Goal: Obtain resource: Obtain resource

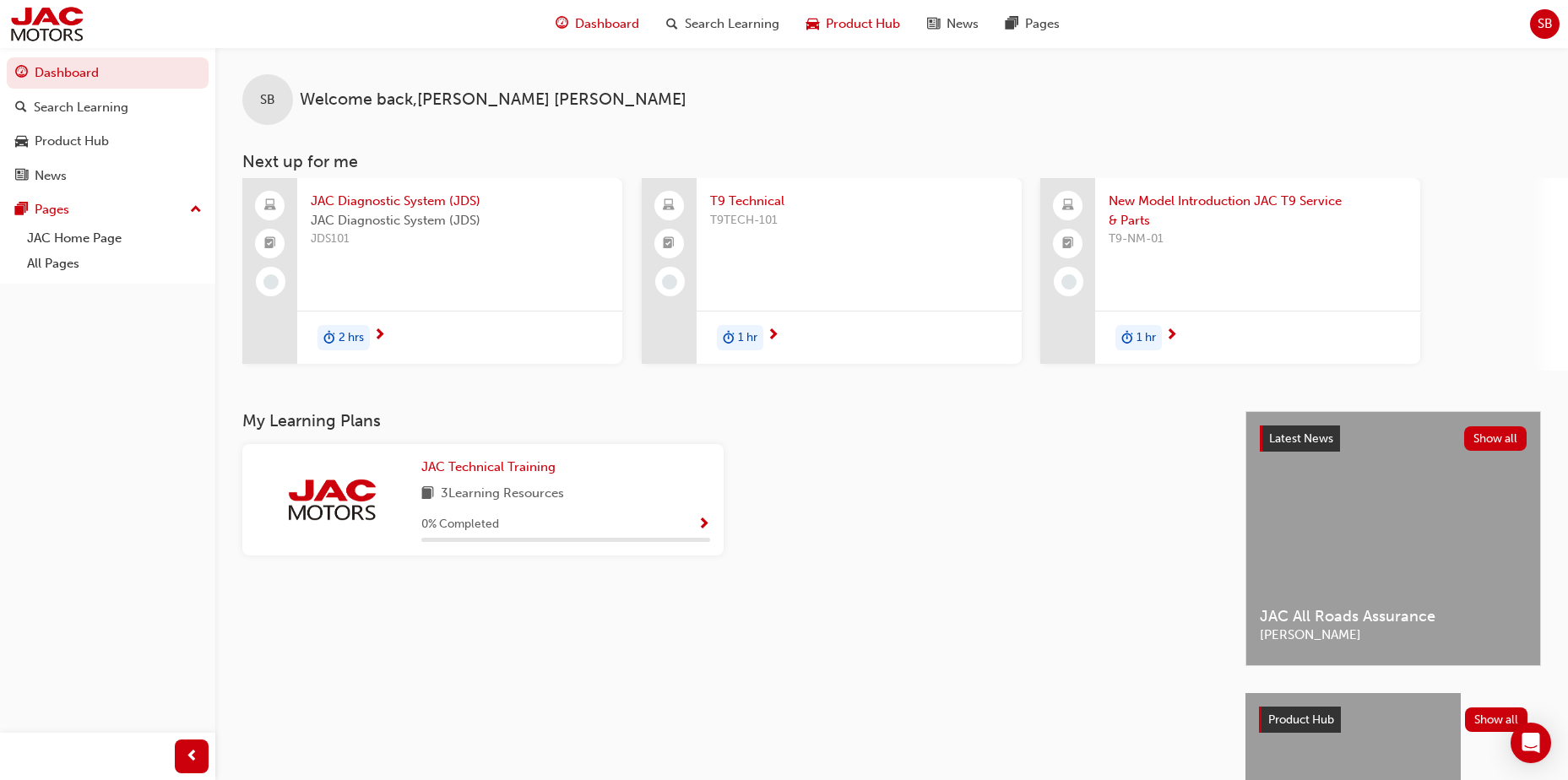
click at [864, 24] on span "Product Hub" at bounding box center [862, 24] width 74 height 20
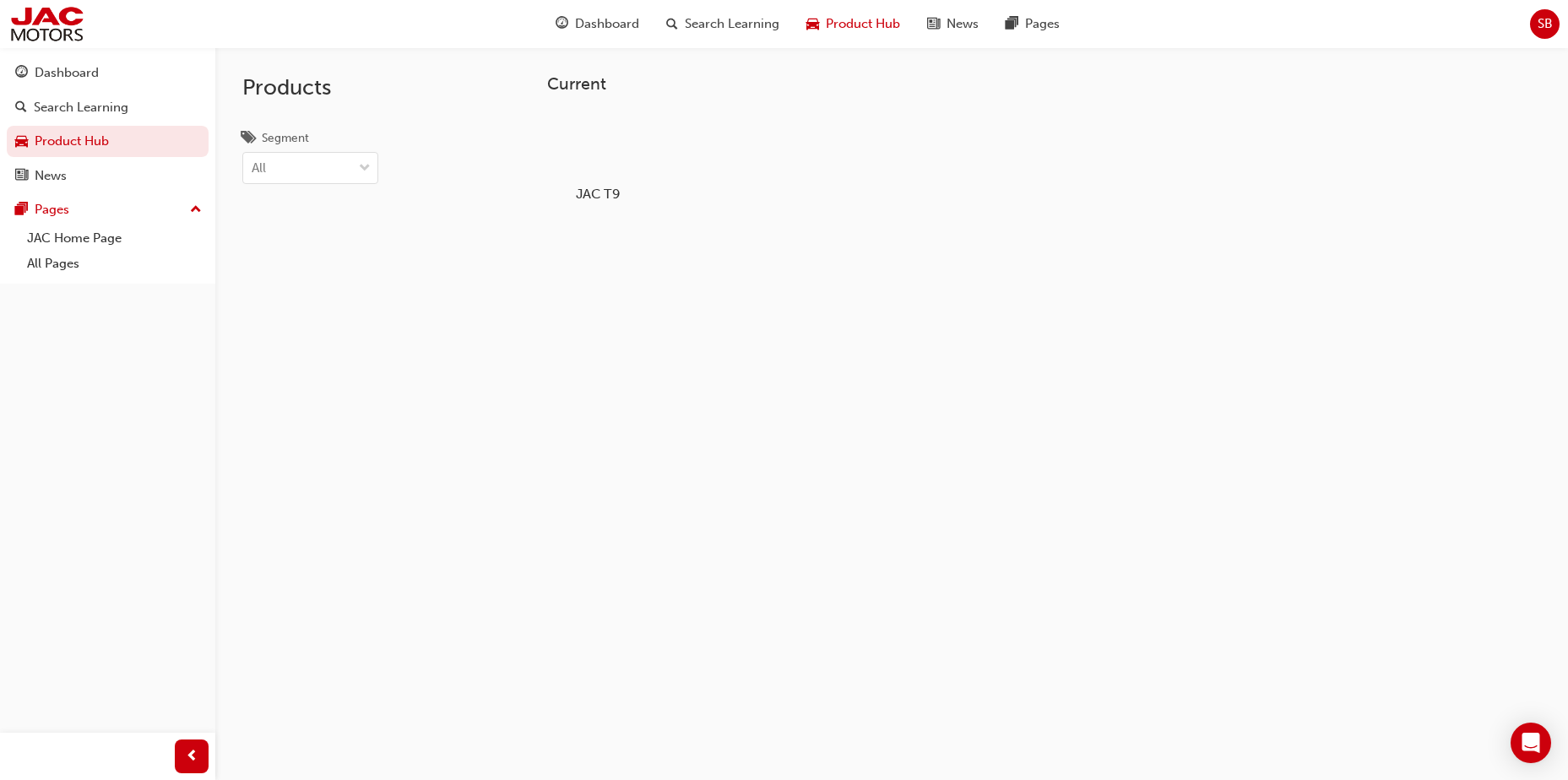
click at [599, 151] on div at bounding box center [598, 145] width 94 height 68
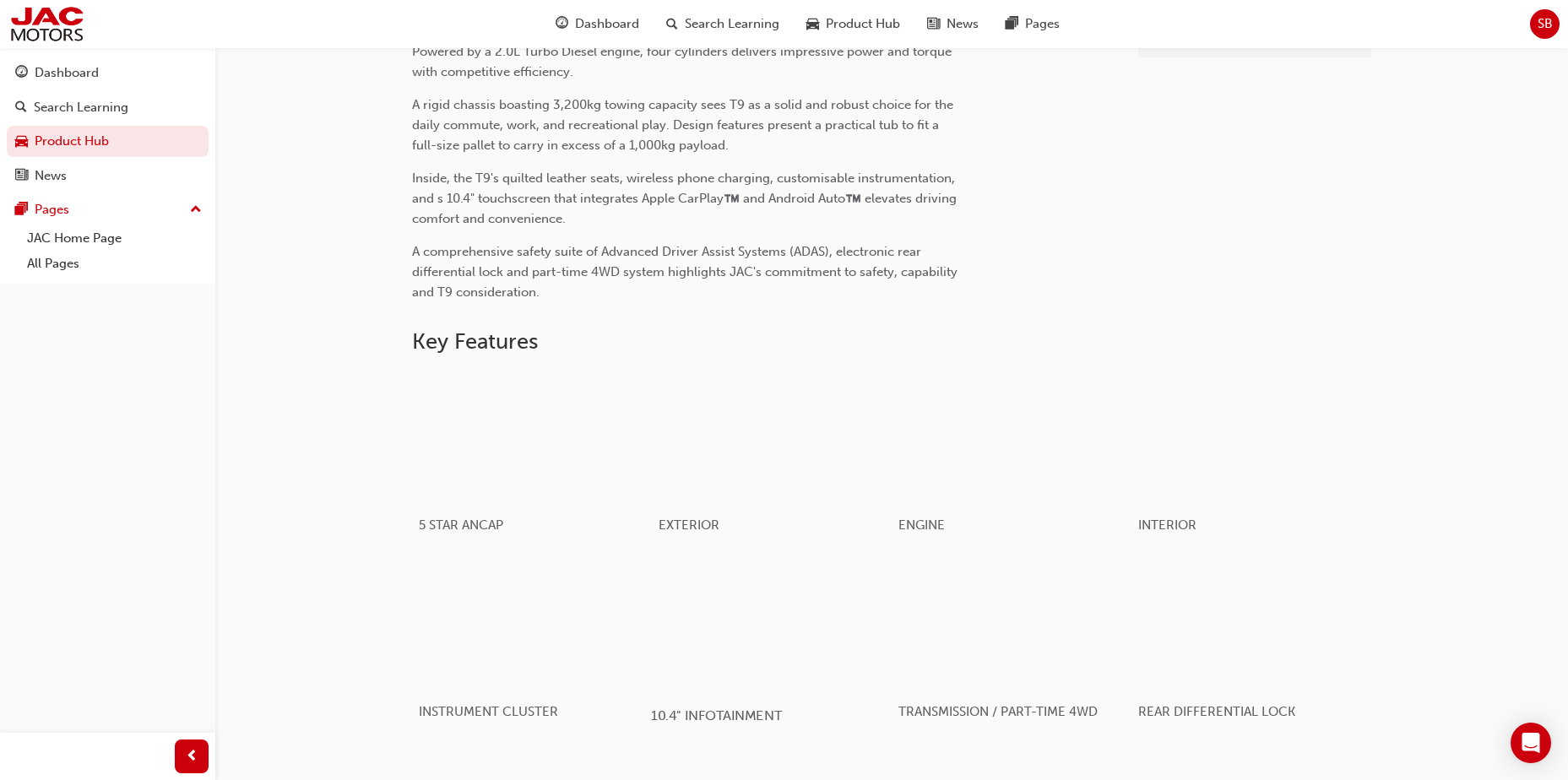
scroll to position [448, 0]
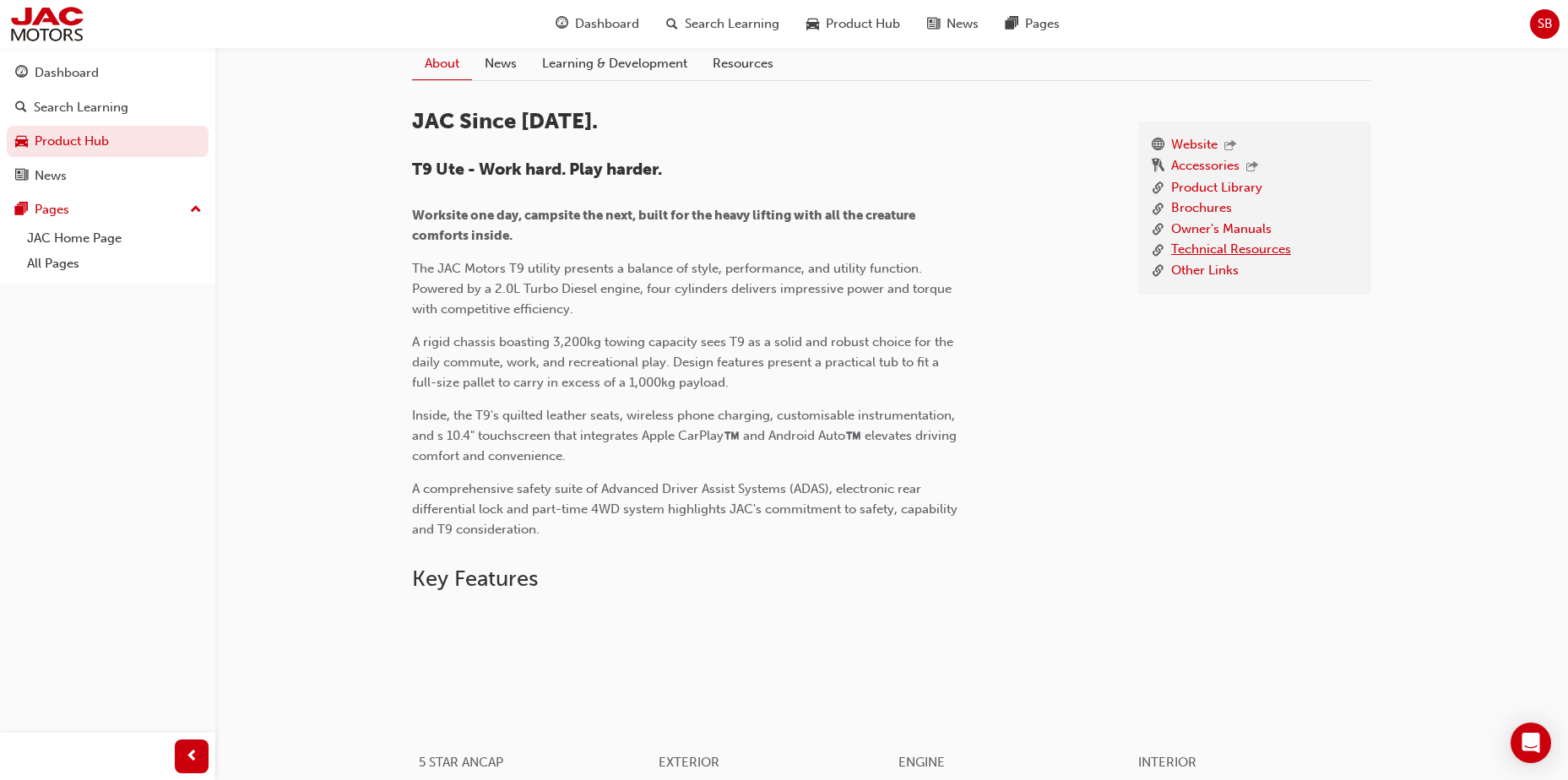
click at [1199, 247] on link "Technical Resources" at bounding box center [1231, 250] width 120 height 21
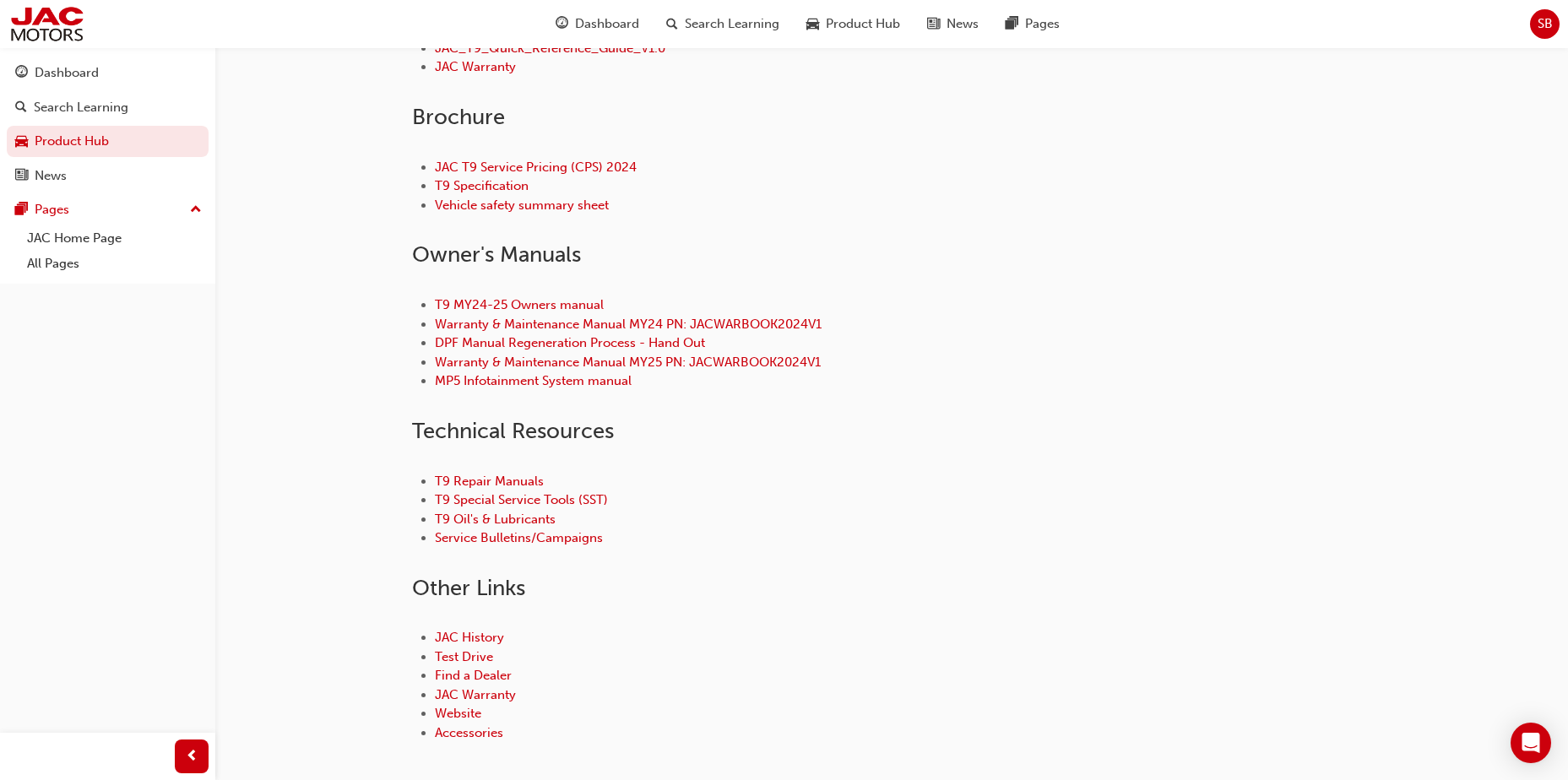
scroll to position [617, 0]
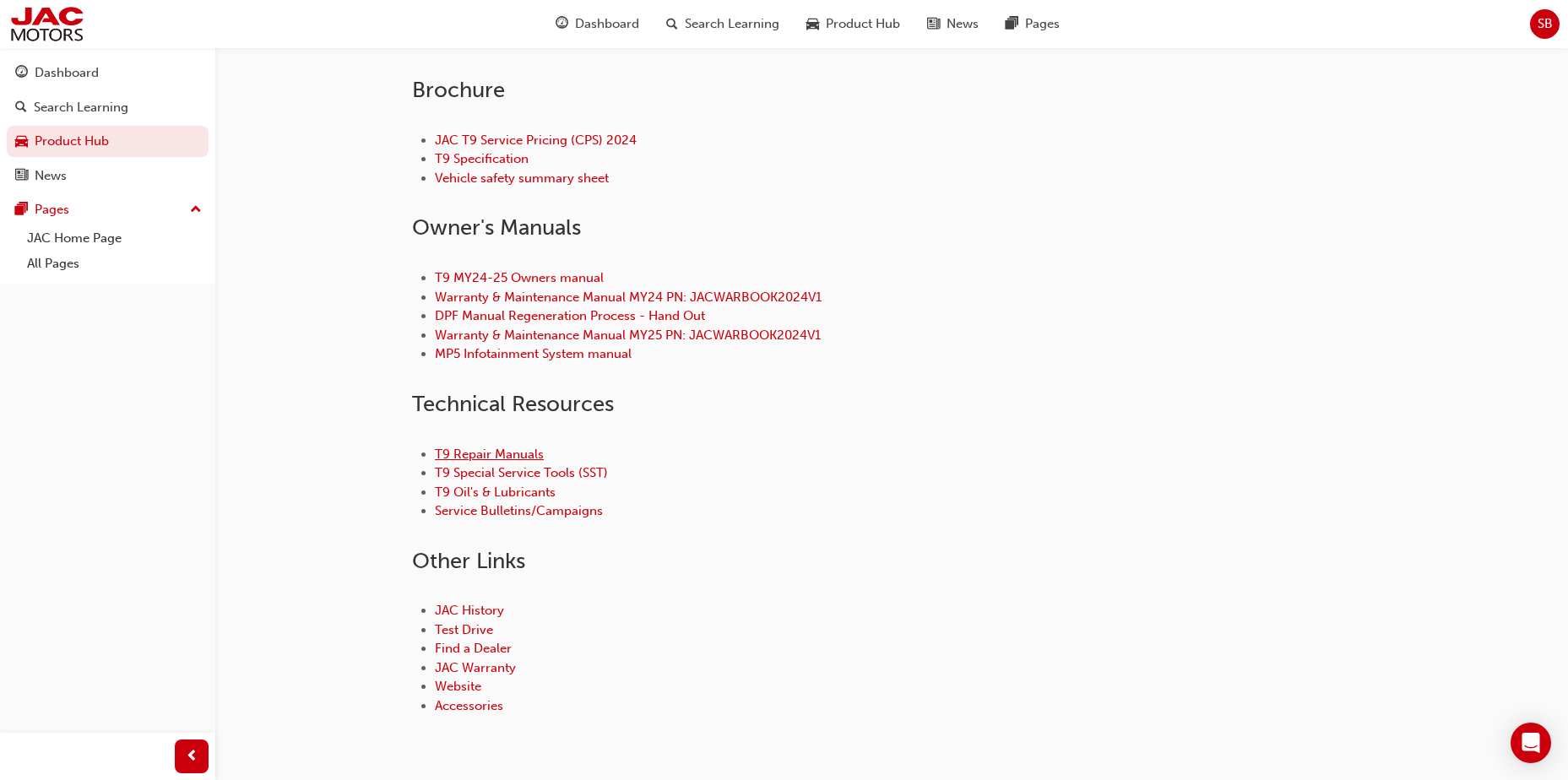
click at [490, 451] on link "T9 Repair Manuals" at bounding box center [489, 454] width 109 height 15
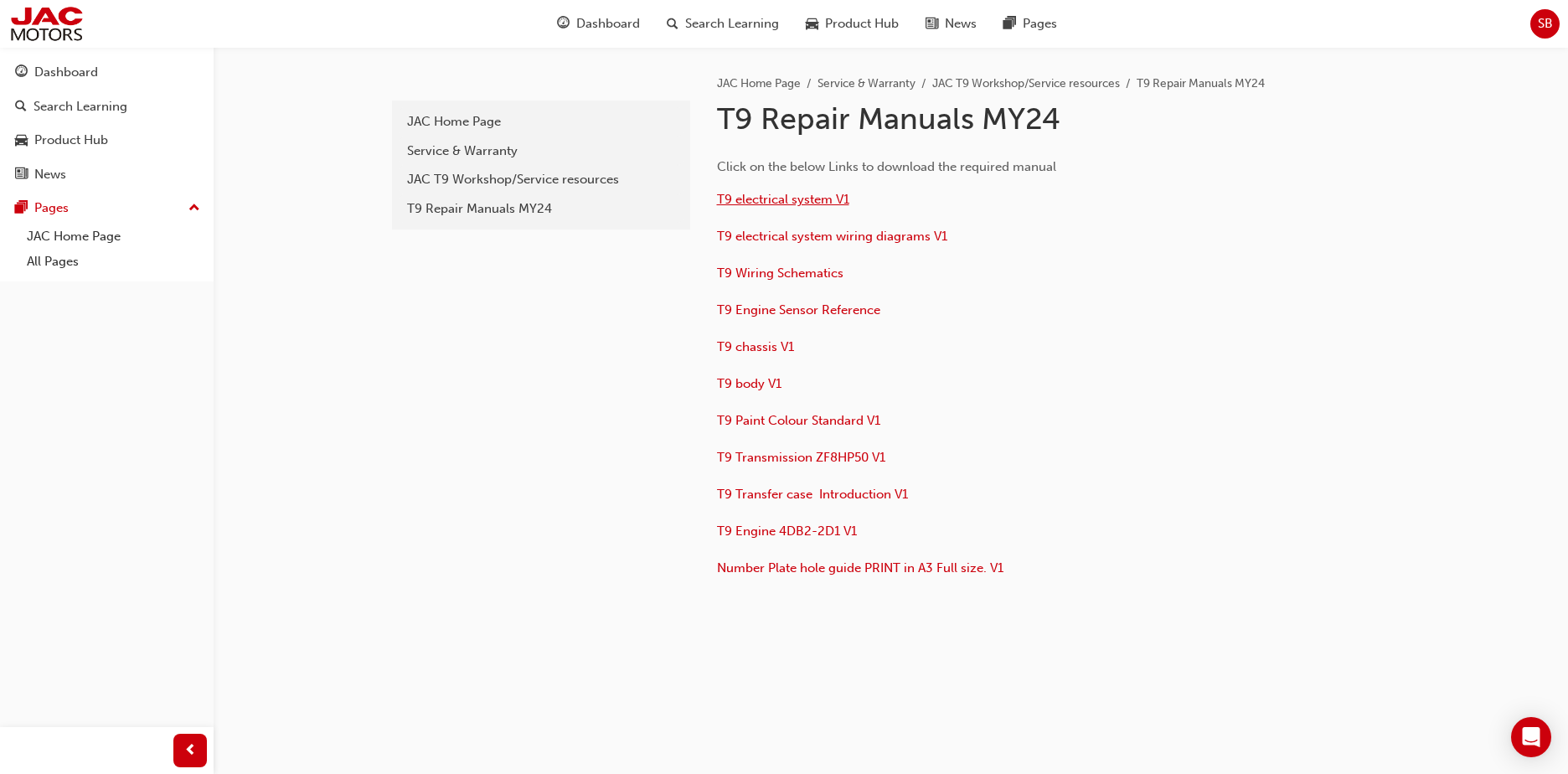
click at [780, 200] on span "T9 electrical system V1" at bounding box center [783, 199] width 132 height 15
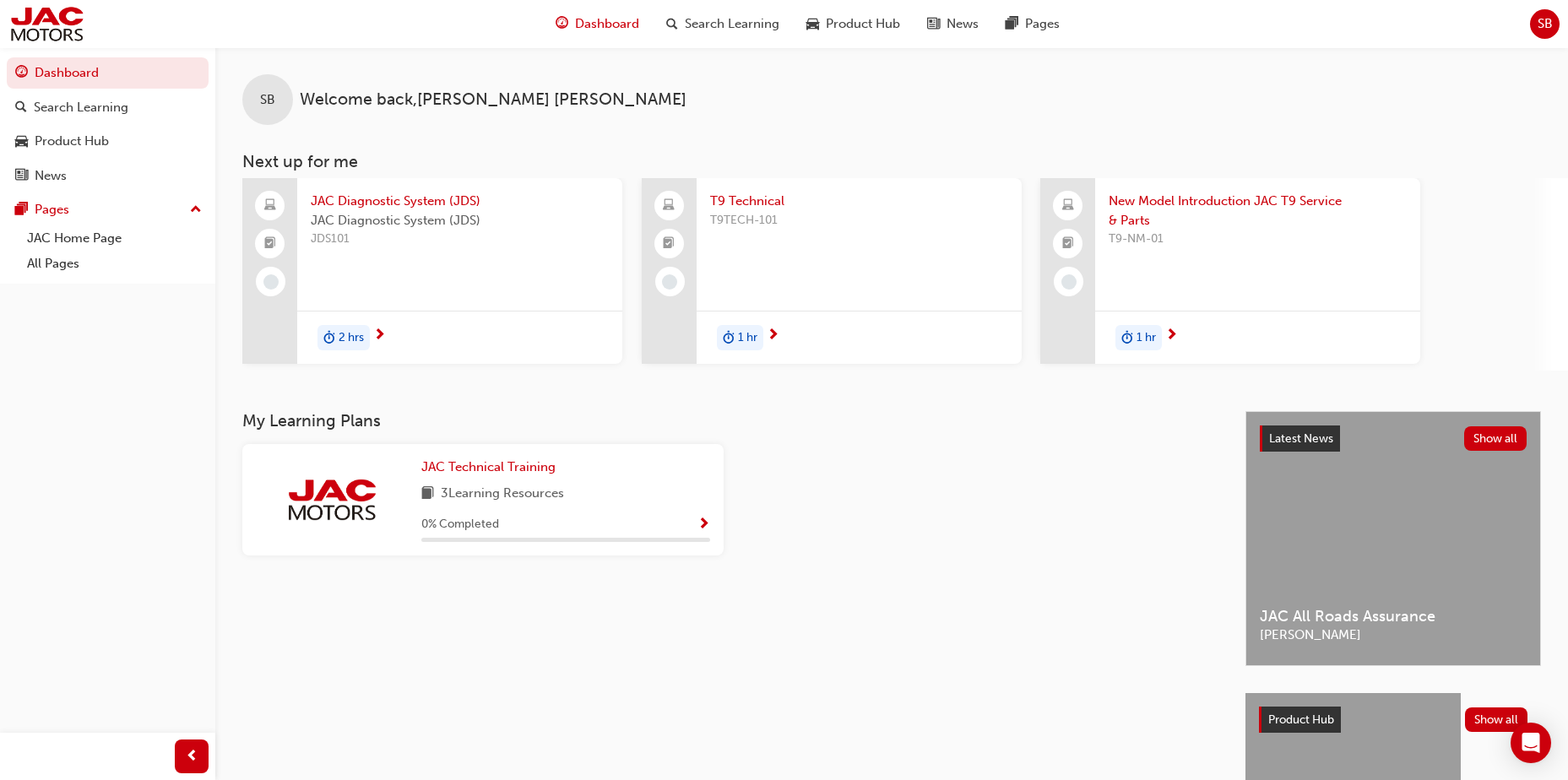
click at [447, 216] on span "JAC Diagnostic System (JDS)" at bounding box center [459, 221] width 298 height 20
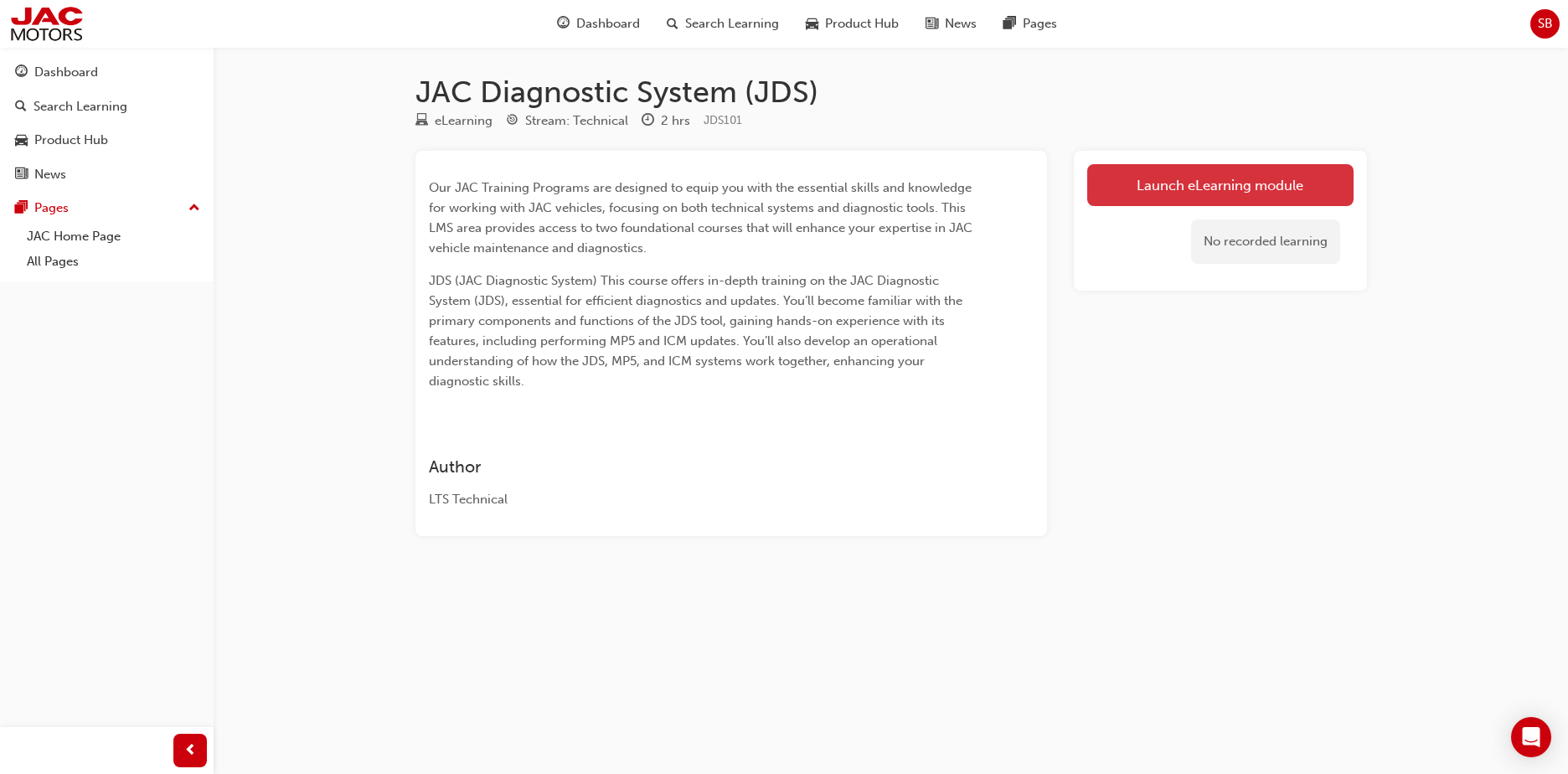
click at [1248, 182] on link "Launch eLearning module" at bounding box center [1221, 184] width 267 height 42
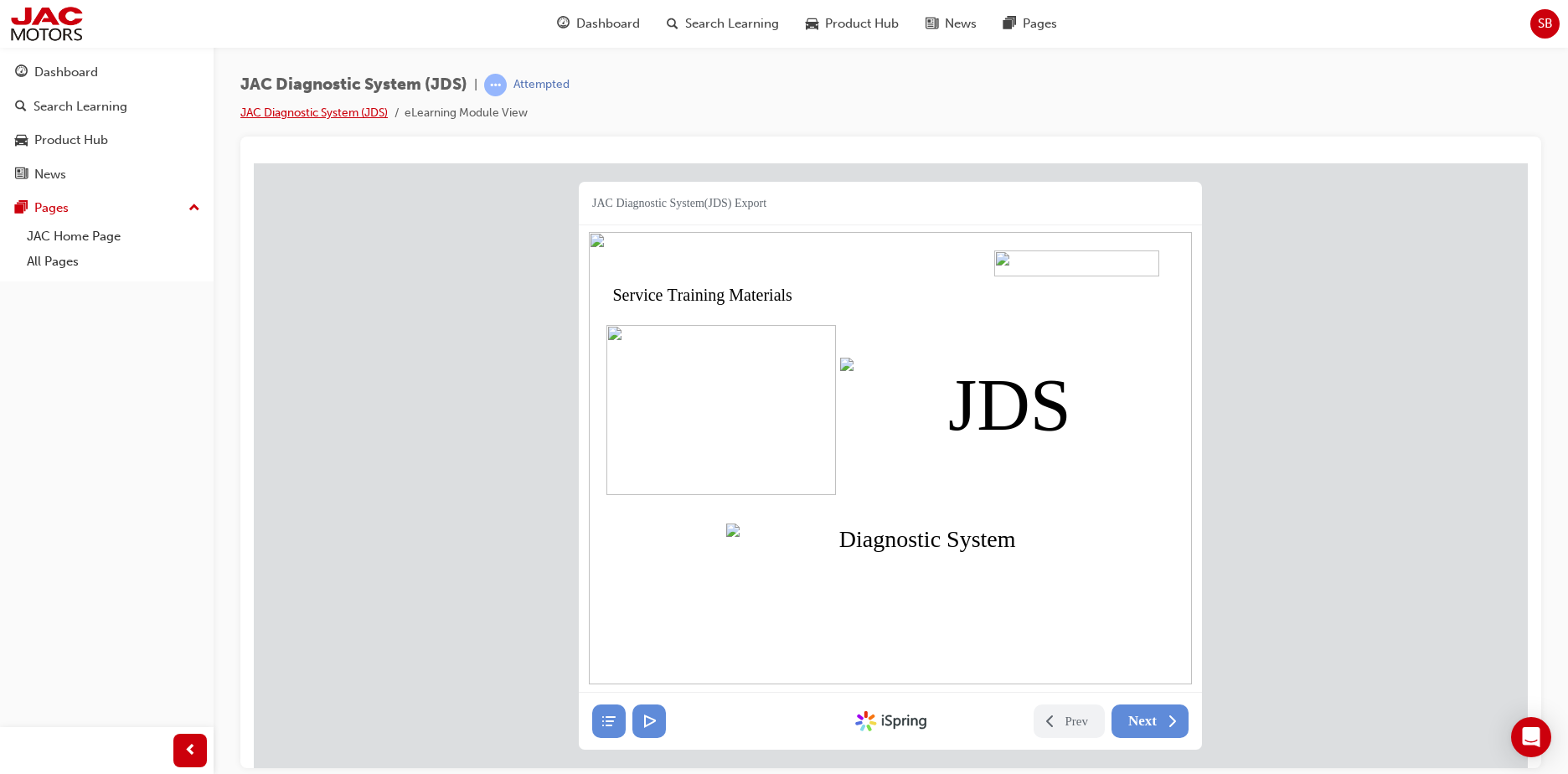
click at [327, 115] on link "JAC Diagnostic System (JDS)" at bounding box center [314, 113] width 148 height 14
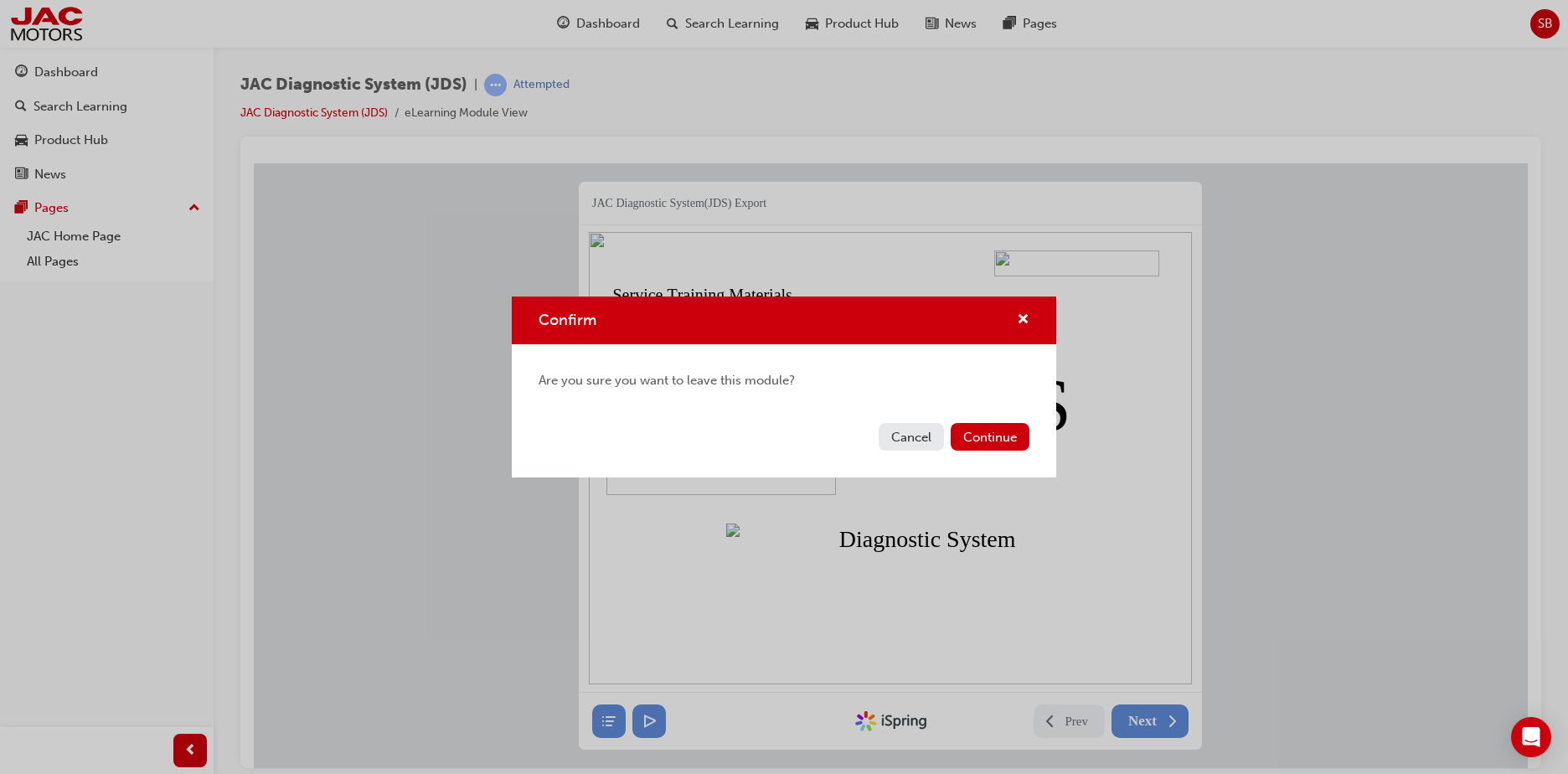
click at [908, 432] on button "Cancel" at bounding box center [911, 437] width 65 height 28
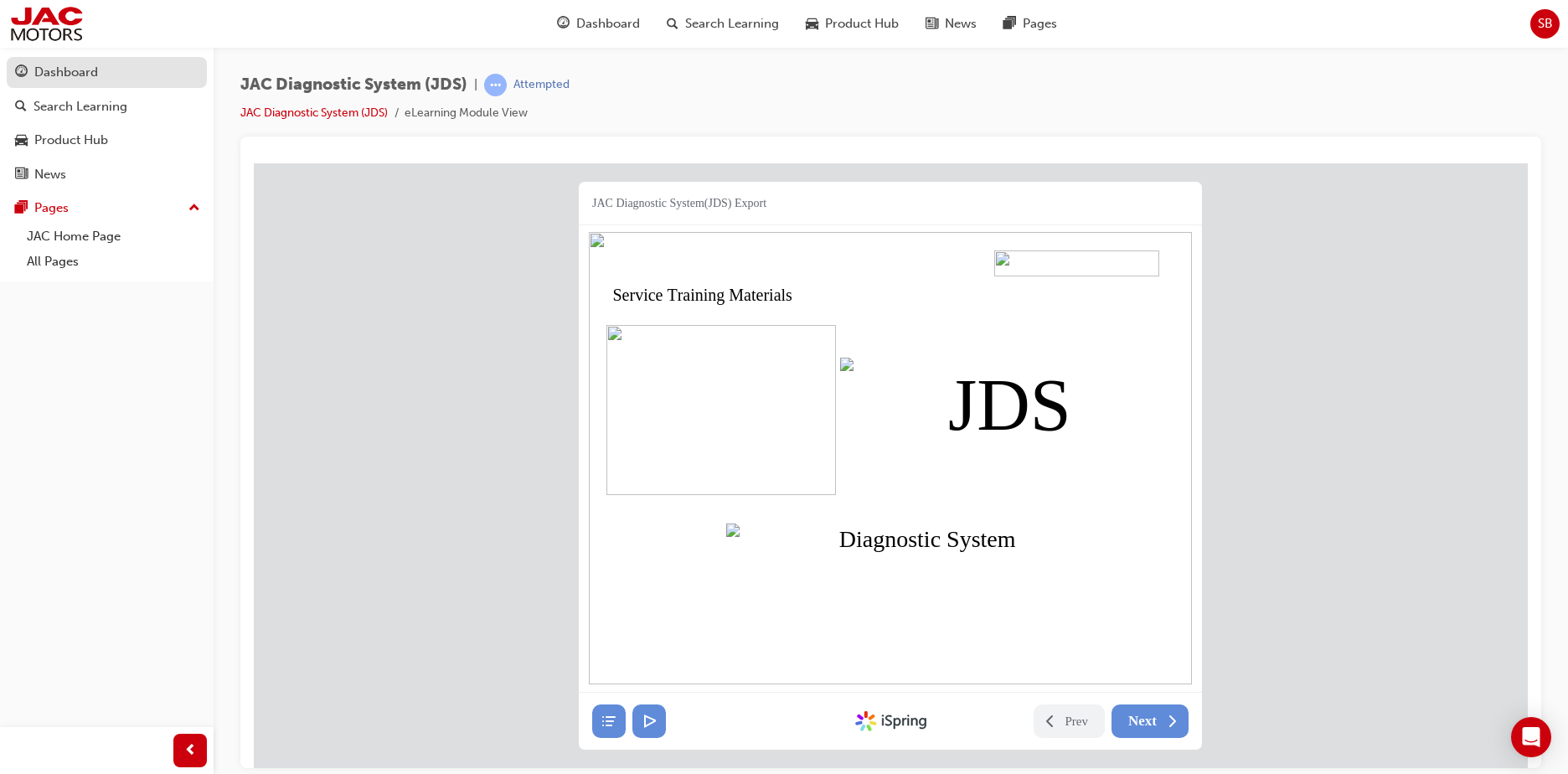
click at [50, 75] on div "Dashboard" at bounding box center [65, 72] width 64 height 20
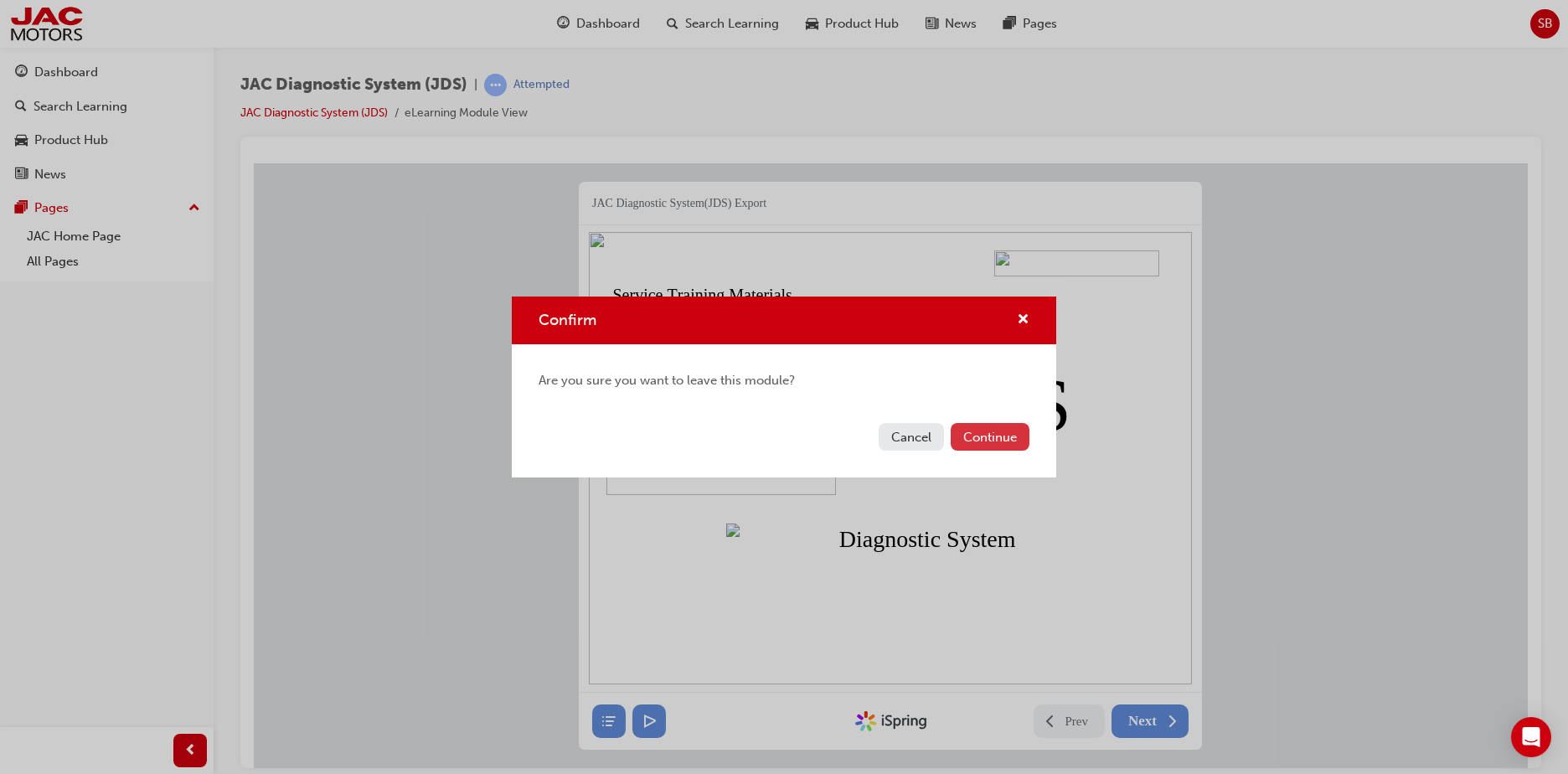
click at [977, 428] on button "Continue" at bounding box center [990, 437] width 79 height 28
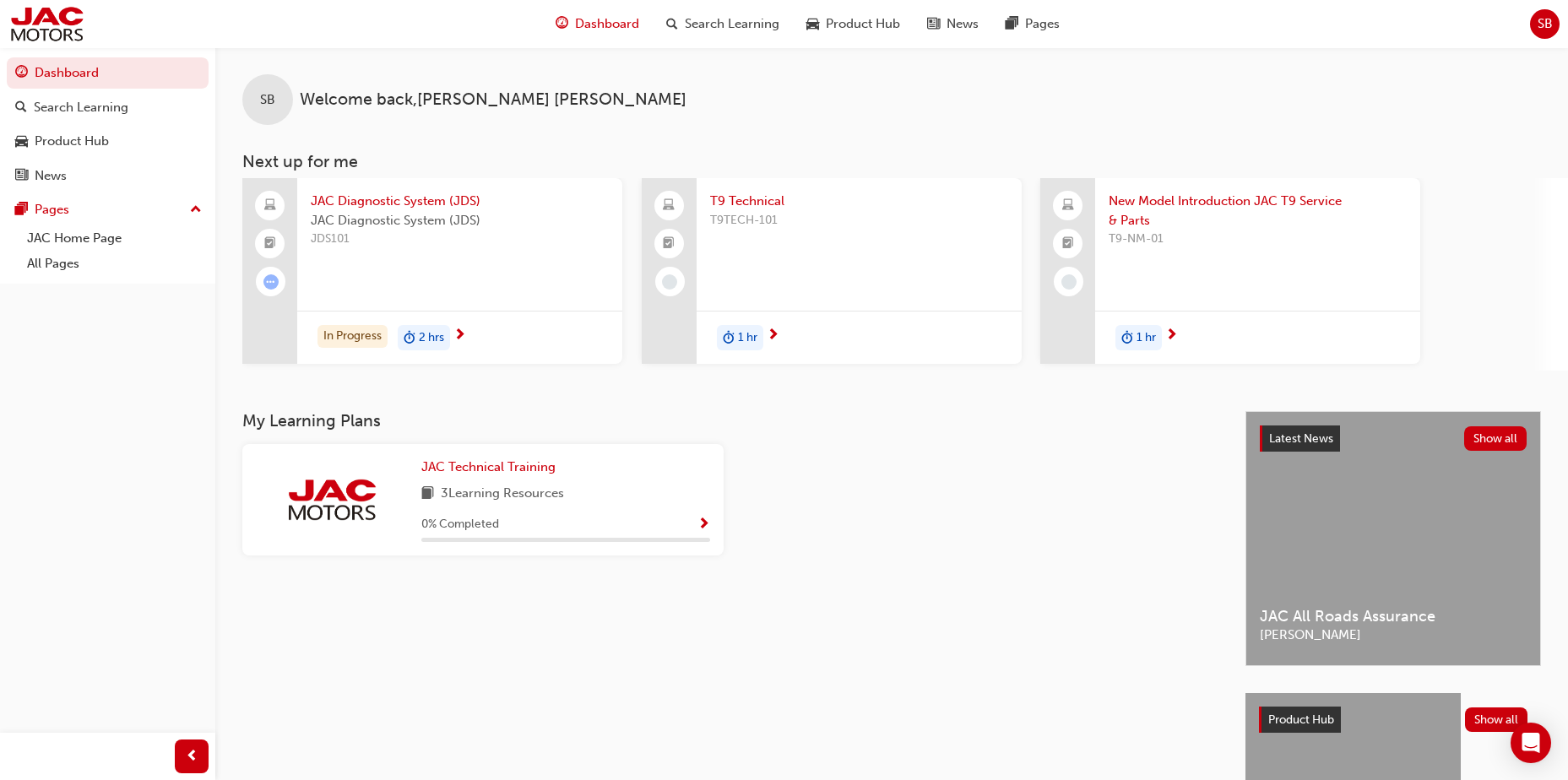
click at [753, 203] on span "T9 Technical" at bounding box center [859, 201] width 298 height 20
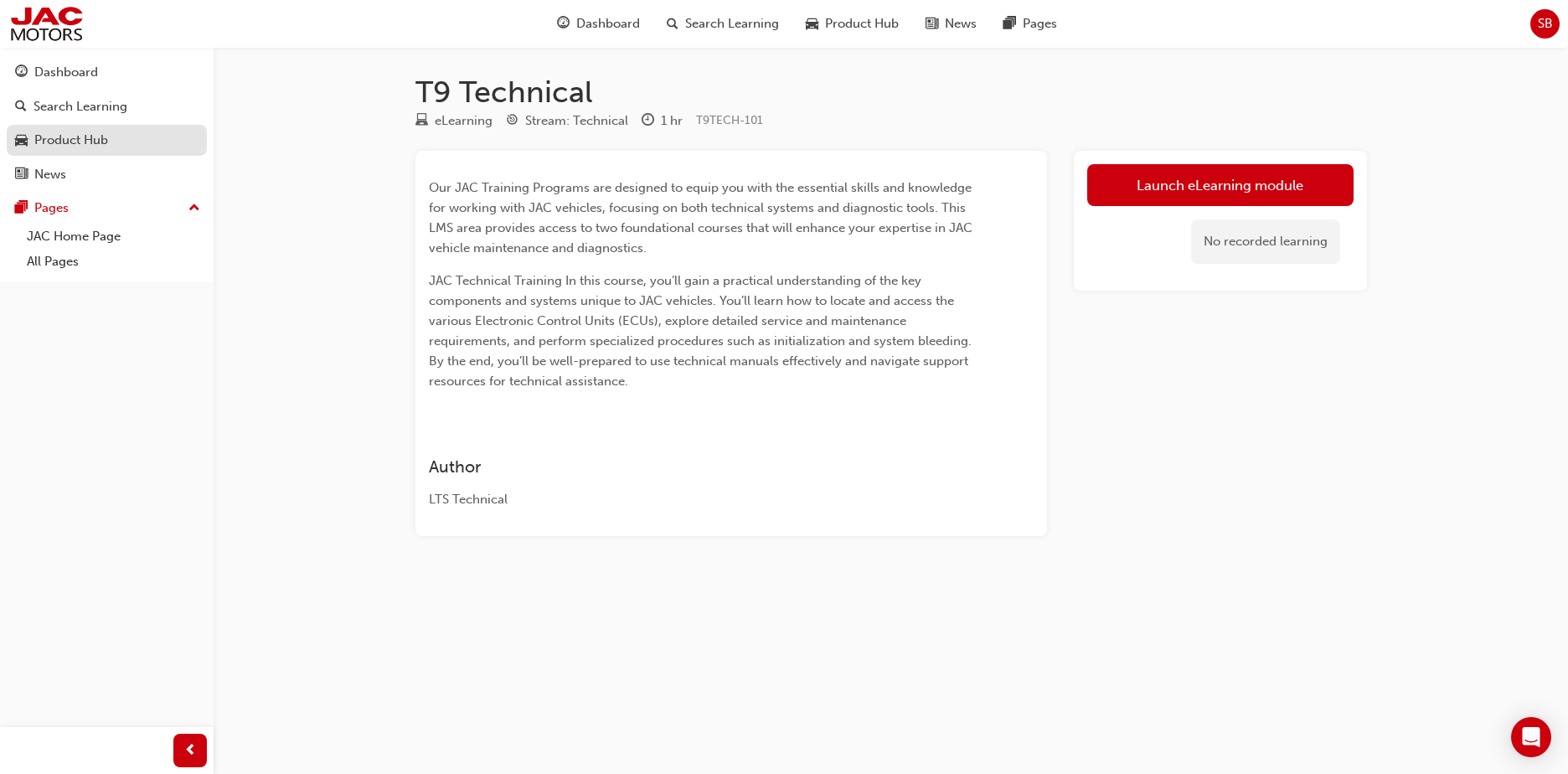
click at [89, 137] on div "Product Hub" at bounding box center [71, 140] width 73 height 20
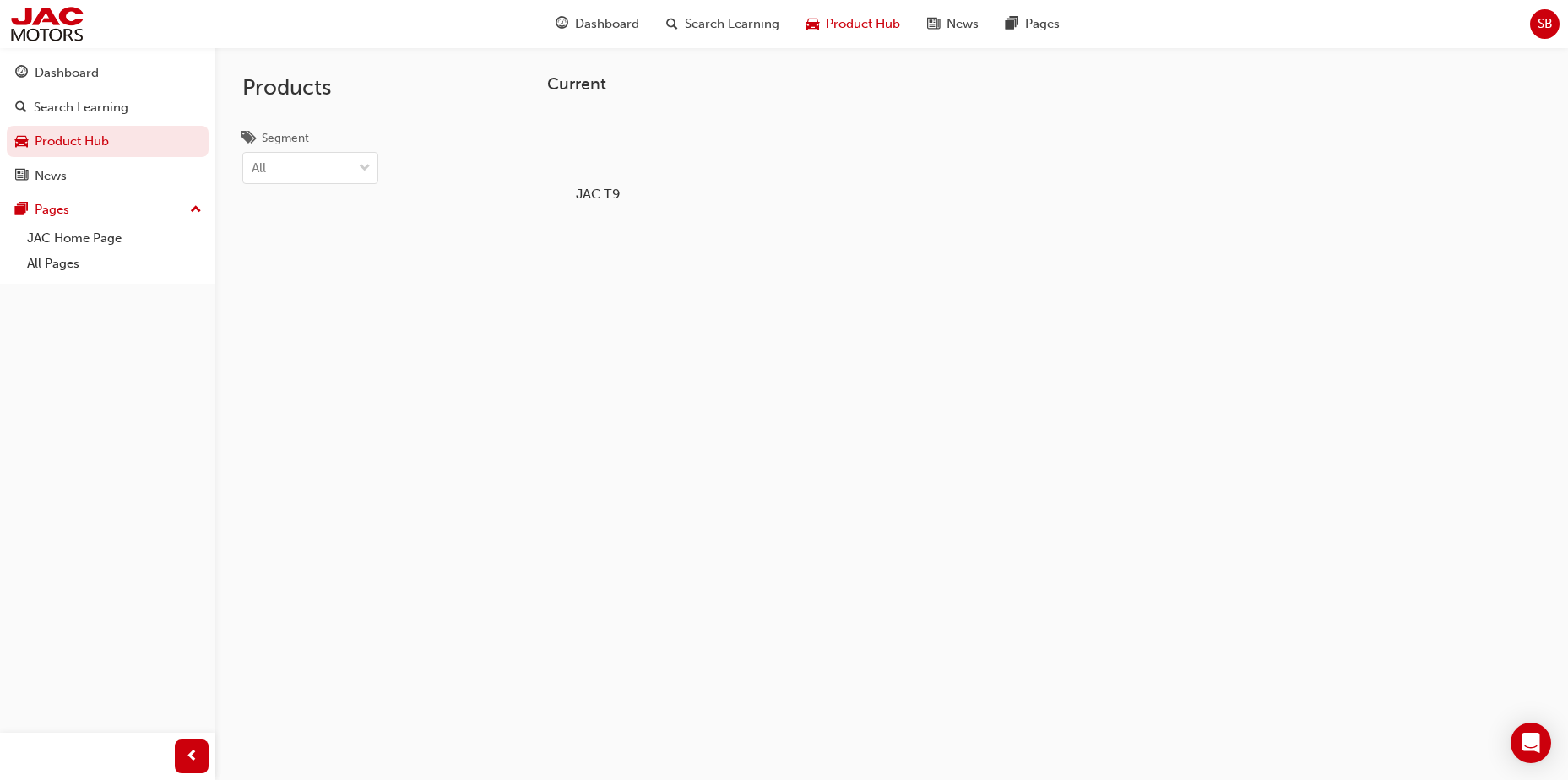
click at [613, 146] on div at bounding box center [598, 145] width 94 height 68
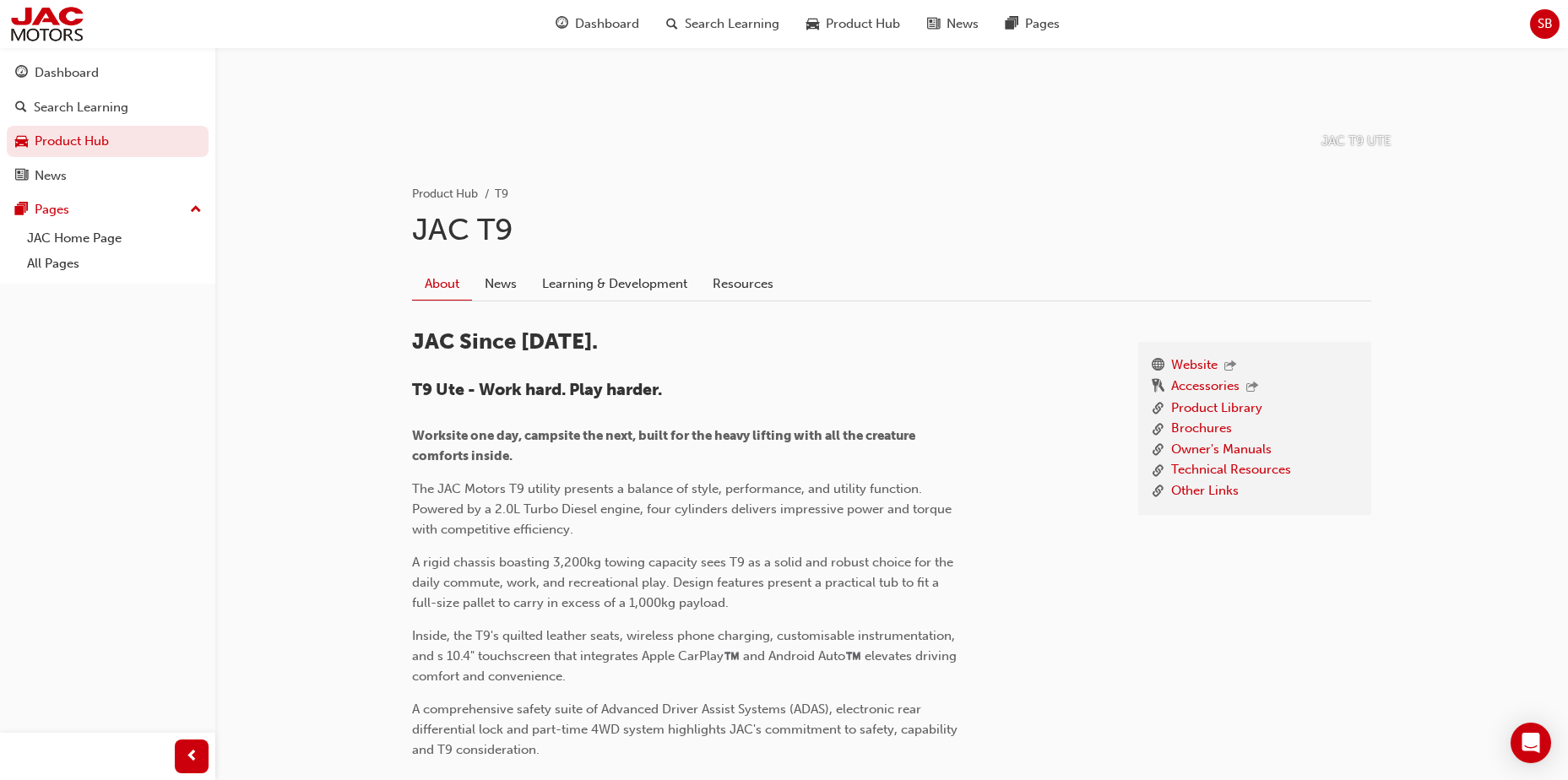
scroll to position [253, 0]
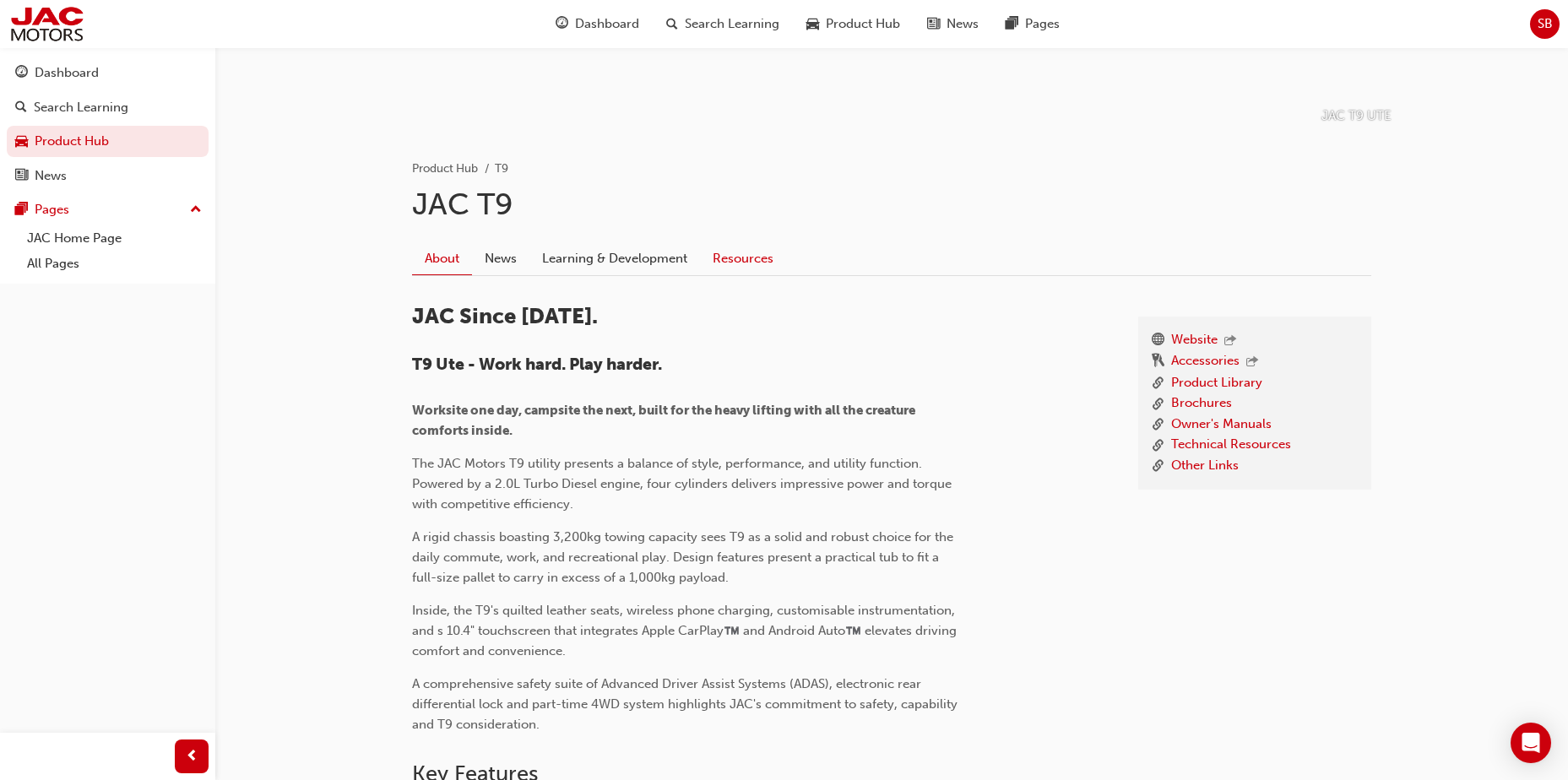
click at [729, 257] on link "Resources" at bounding box center [742, 259] width 86 height 32
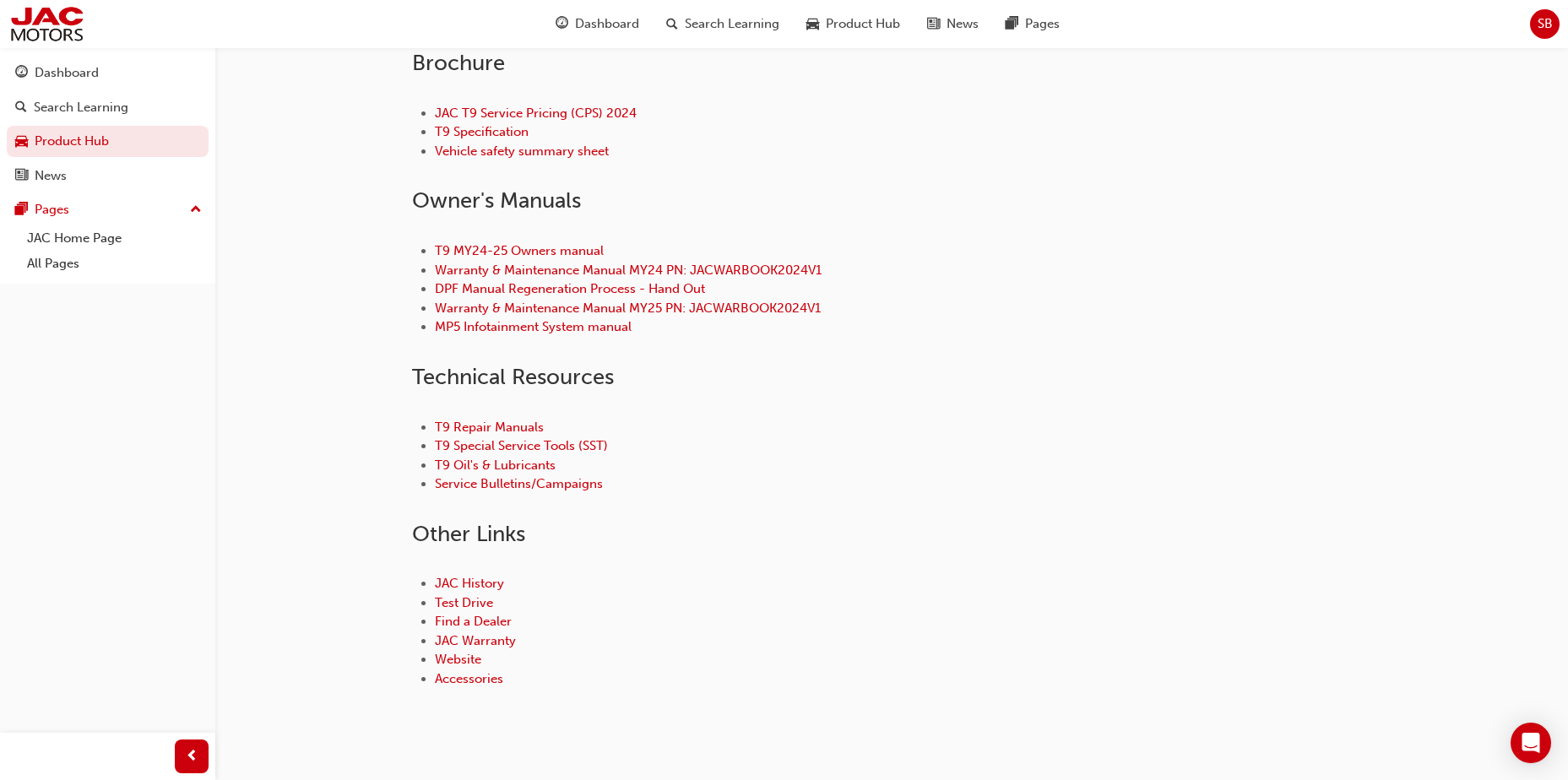
scroll to position [675, 0]
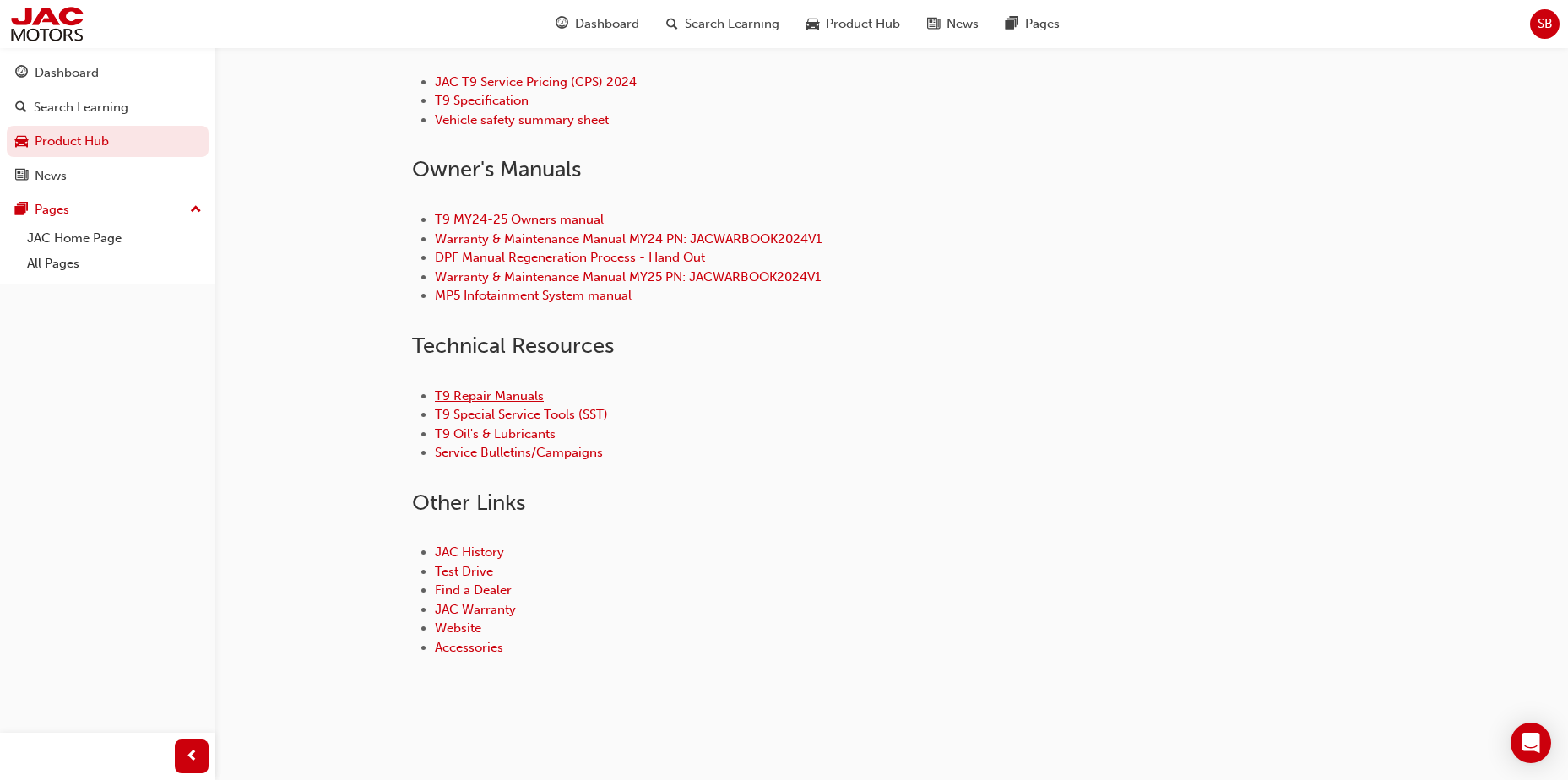
click at [499, 397] on link "T9 Repair Manuals" at bounding box center [489, 396] width 109 height 15
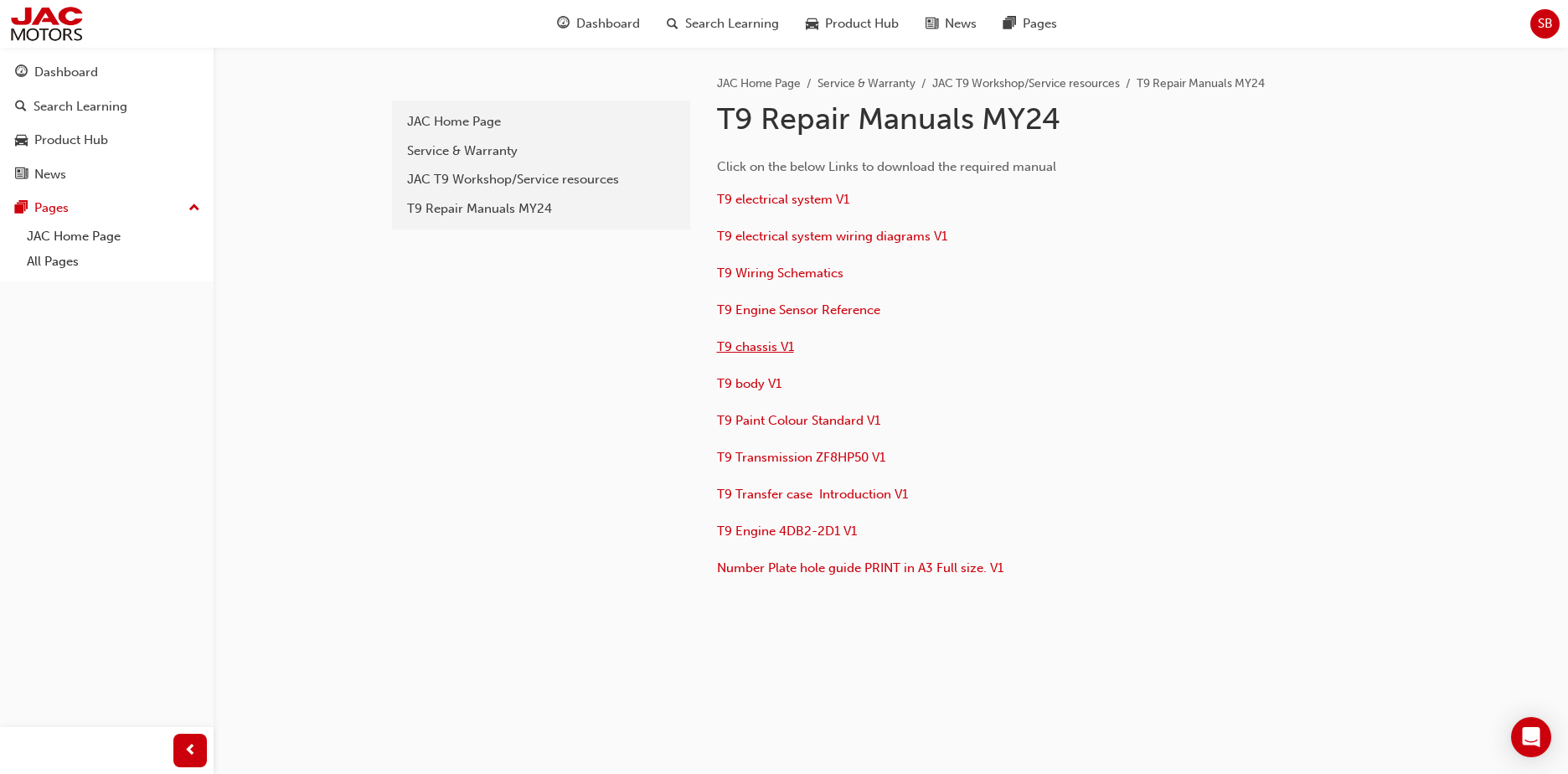
click at [756, 350] on span "T9 chassis V1" at bounding box center [755, 346] width 77 height 15
click at [807, 202] on span "T9 electrical system V1" at bounding box center [783, 199] width 132 height 15
click at [763, 344] on span "T9 chassis V1" at bounding box center [755, 346] width 77 height 15
click at [796, 532] on span "T9 Engine 4DB2-2D1 V1" at bounding box center [787, 531] width 140 height 15
click at [763, 343] on span "T9 chassis V1" at bounding box center [755, 346] width 77 height 15
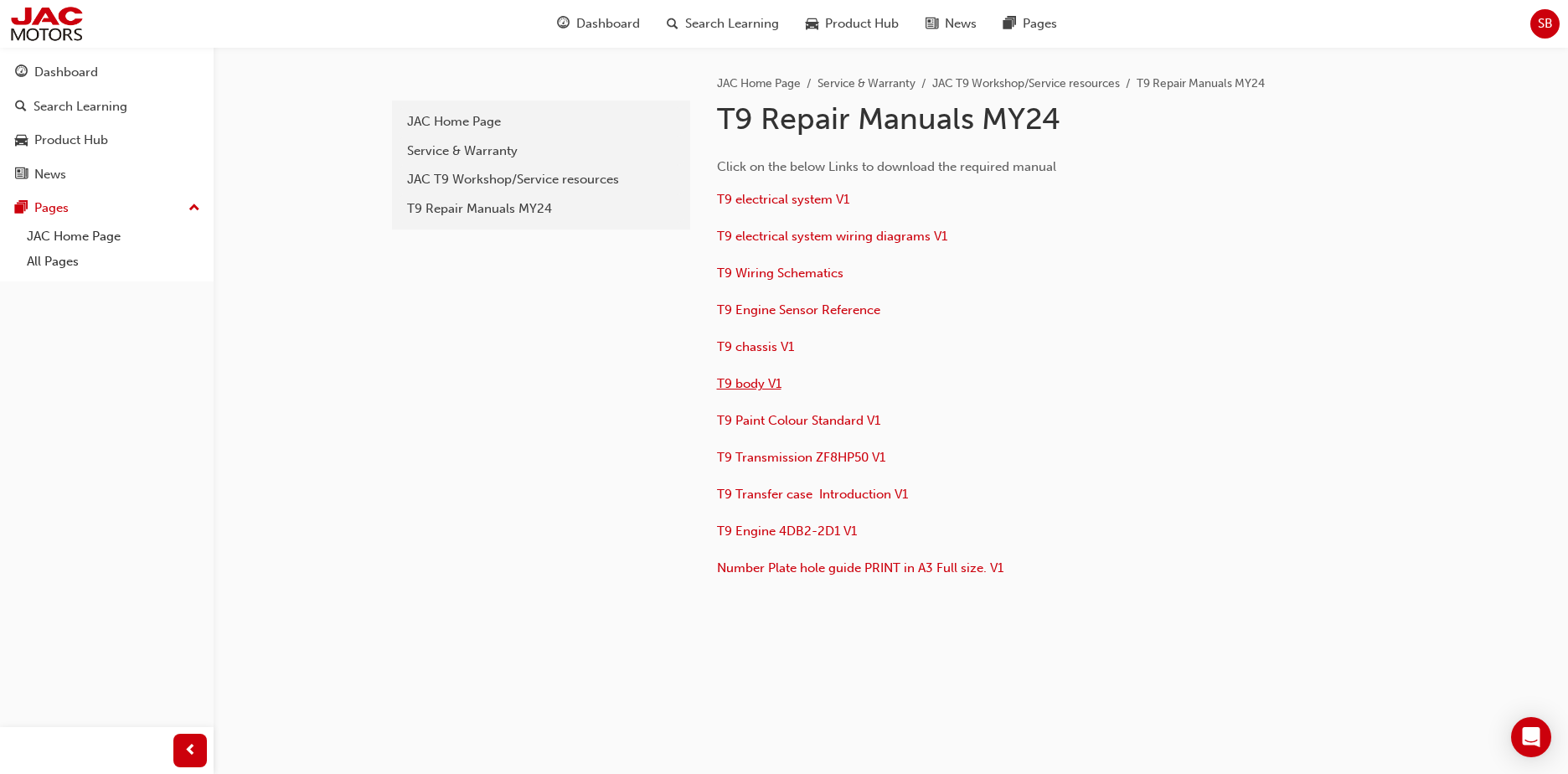
click at [742, 385] on span "T9 body V1" at bounding box center [749, 383] width 64 height 15
click at [762, 203] on span "T9 electrical system V1" at bounding box center [783, 199] width 132 height 15
click at [843, 305] on span "T9 Engine Sensor Reference" at bounding box center [798, 310] width 164 height 15
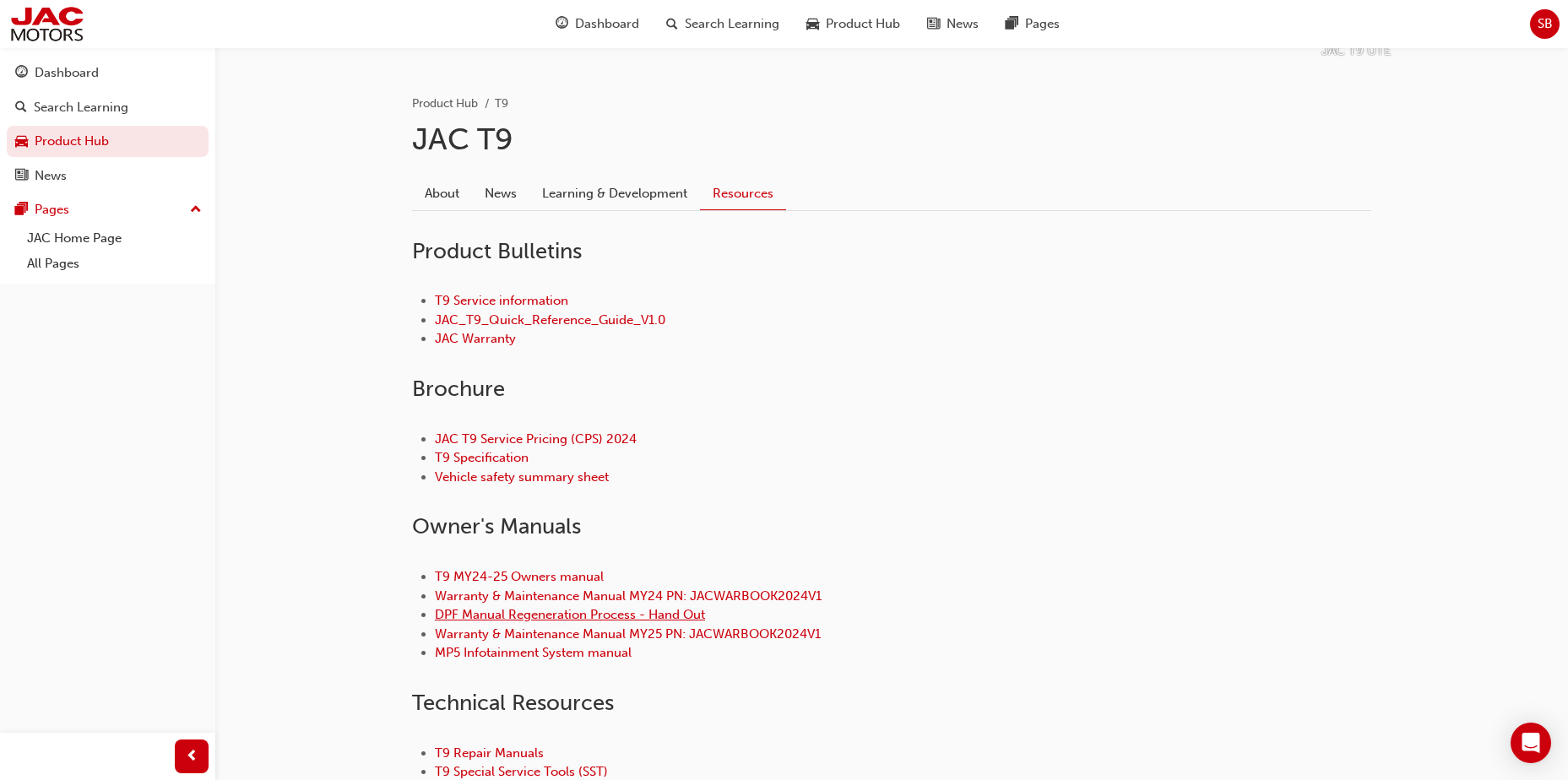
scroll to position [337, 0]
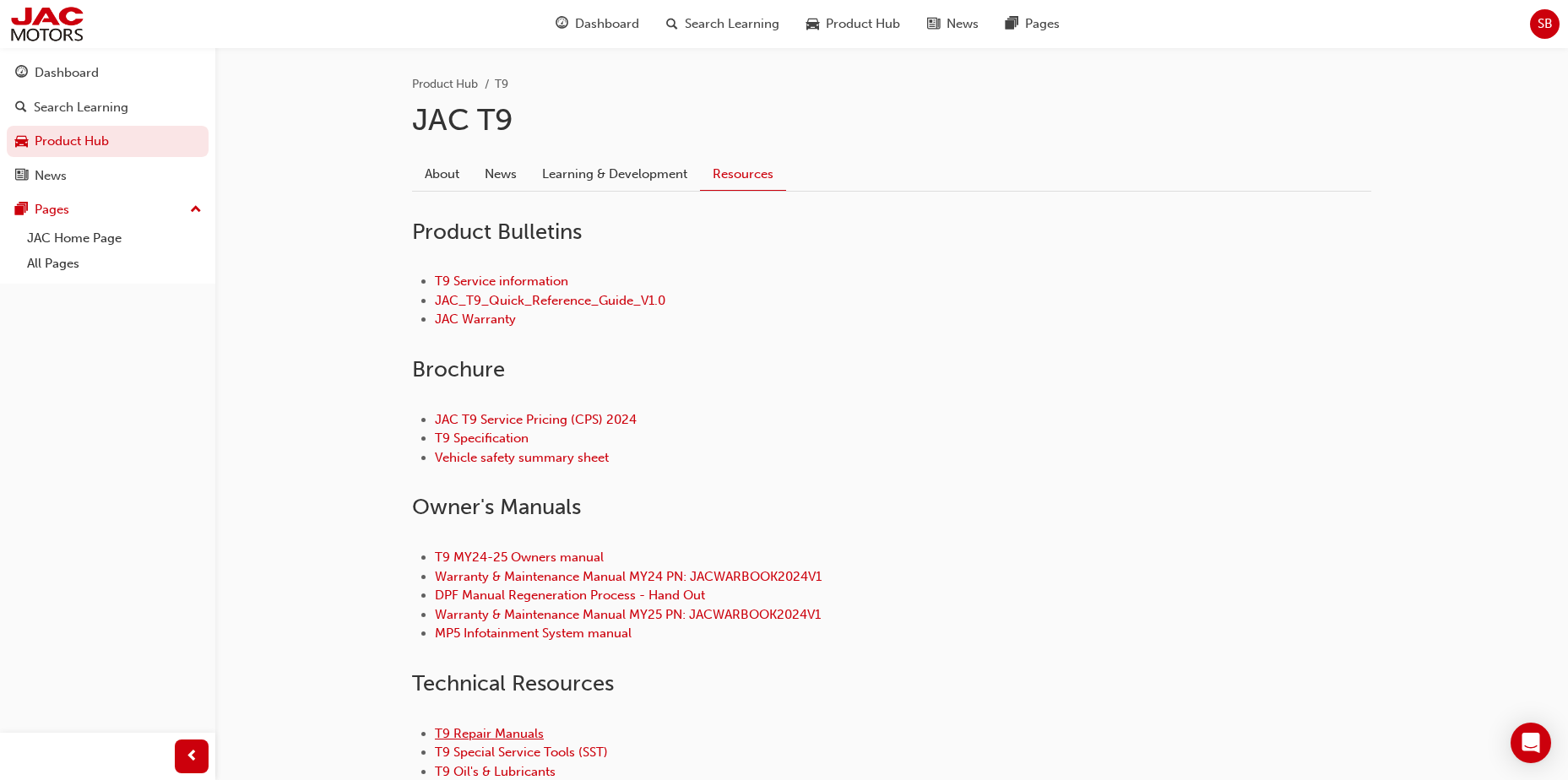
click at [484, 730] on link "T9 Repair Manuals" at bounding box center [489, 733] width 109 height 15
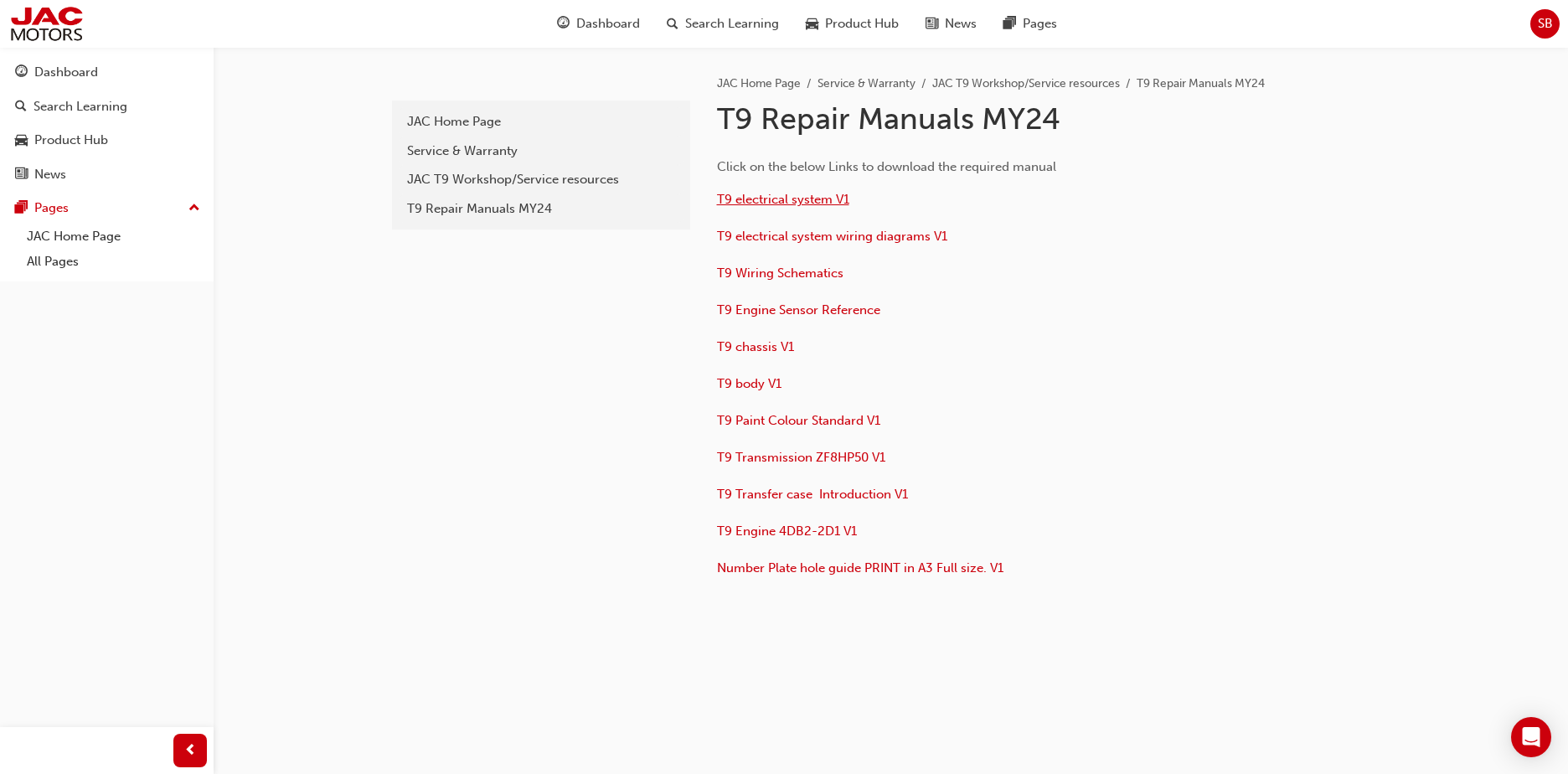
click at [811, 201] on span "T9 electrical system V1" at bounding box center [783, 199] width 132 height 15
